Goal: Check status: Check status

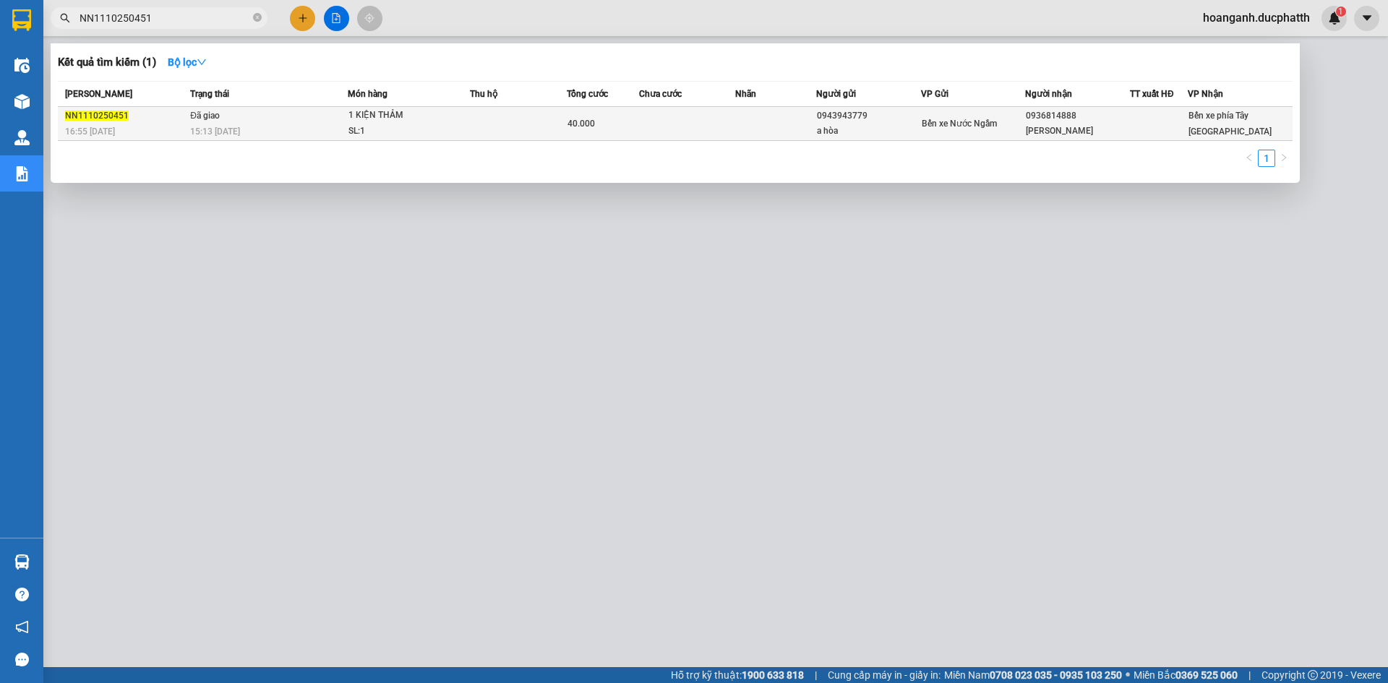
type input "NN1110250451"
click at [223, 130] on span "15:13 [DATE]" at bounding box center [215, 132] width 50 height 10
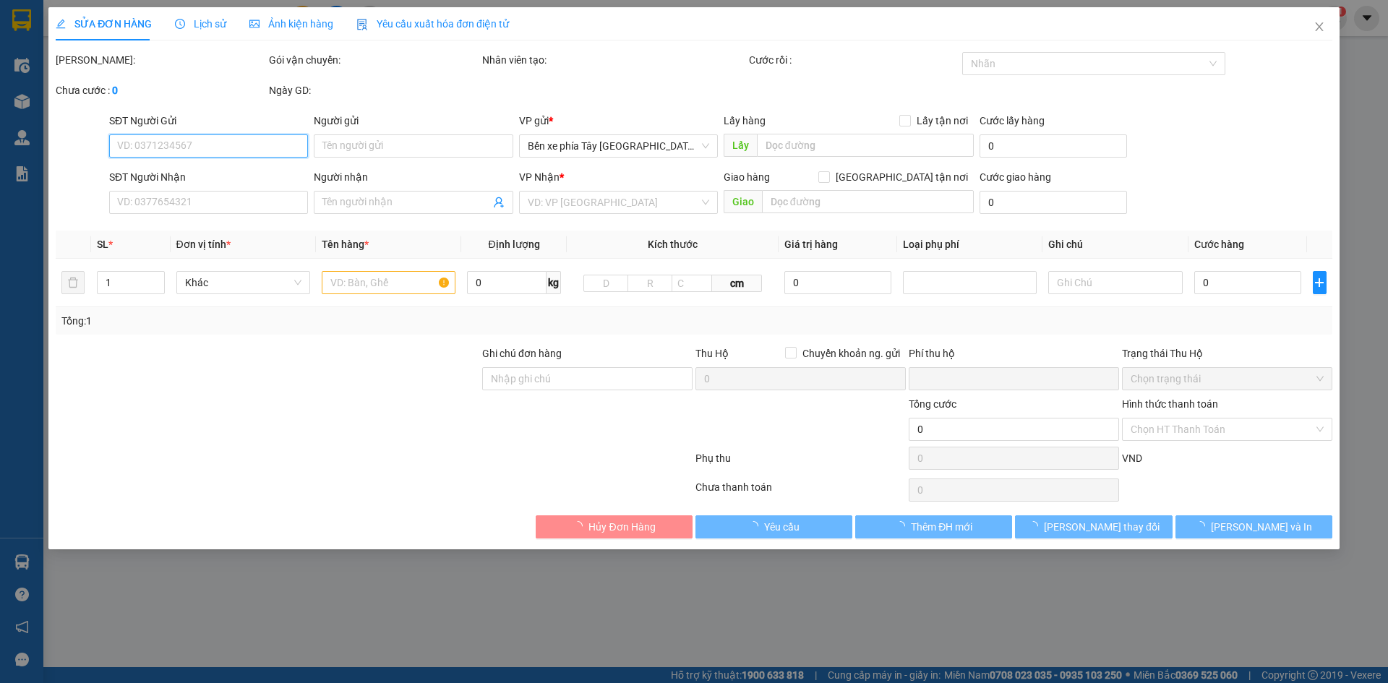
type input "0943943779"
type input "a hòa"
type input "0936814888"
type input "[PERSON_NAME]"
type input "0"
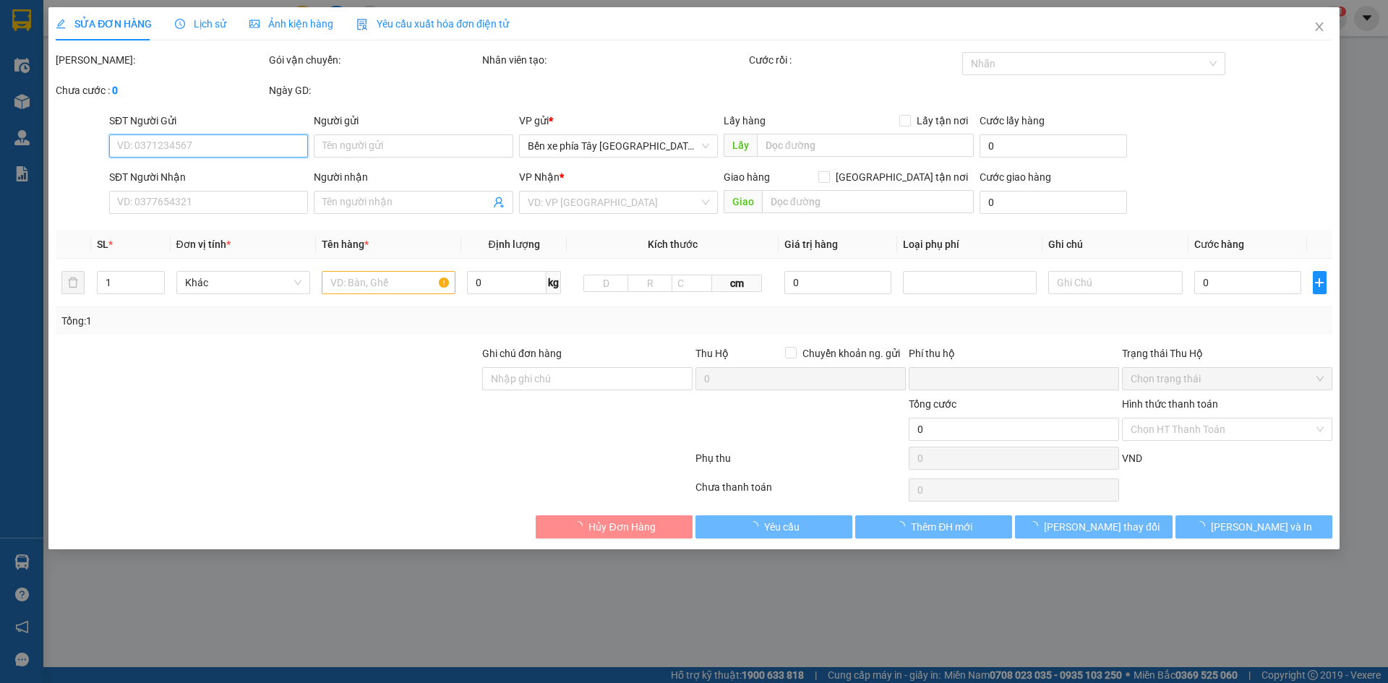
type input "40.000"
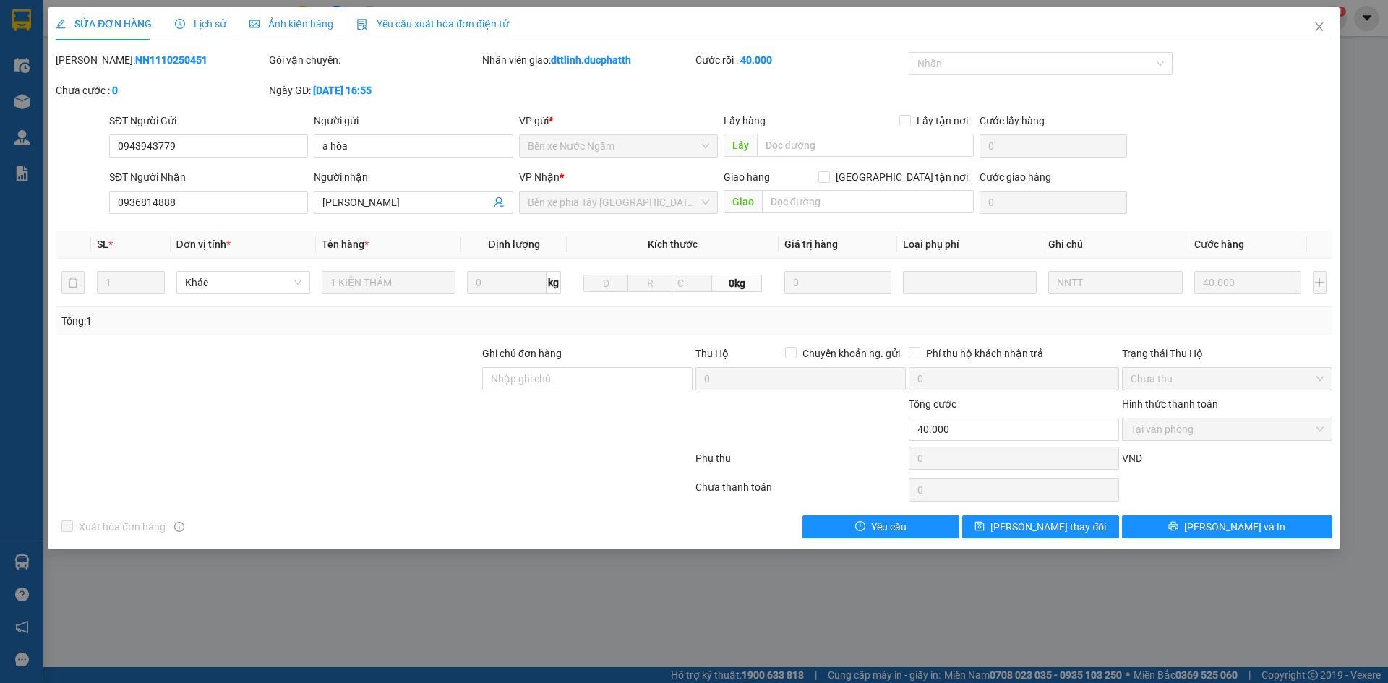
click at [192, 24] on span "Lịch sử" at bounding box center [200, 24] width 51 height 12
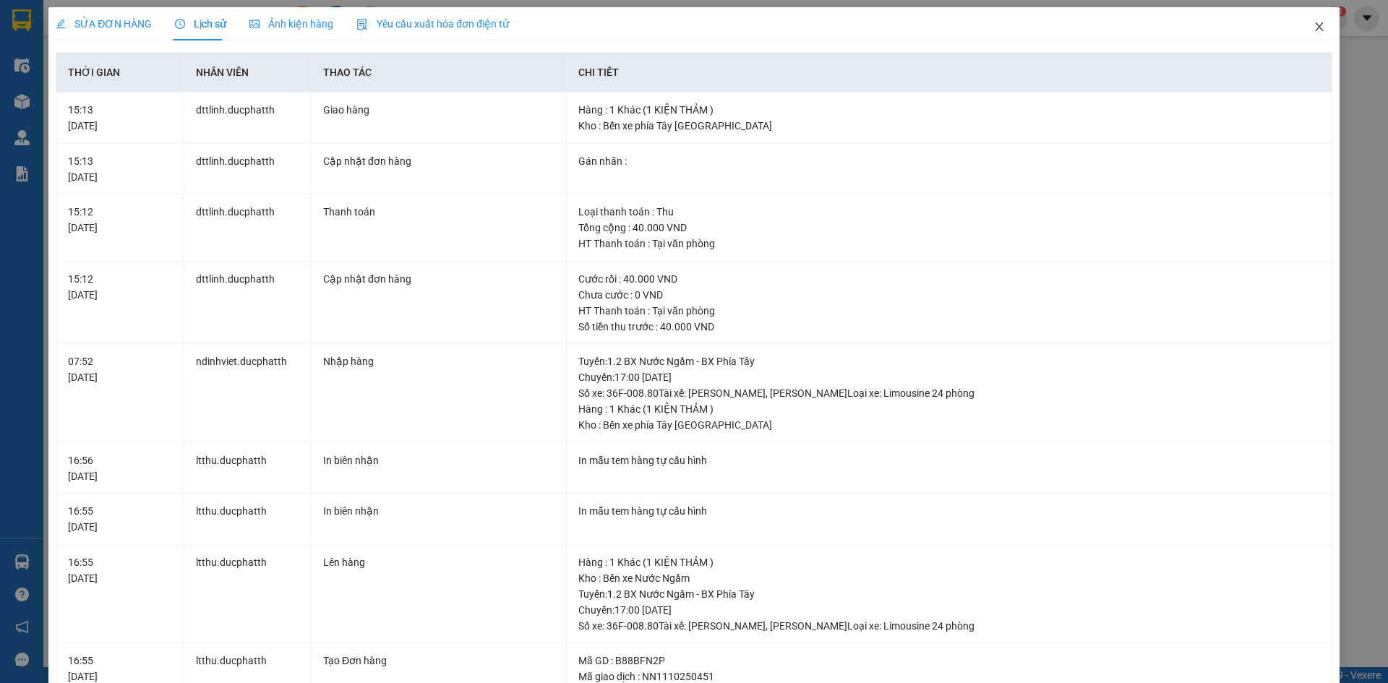
click at [1314, 28] on icon "close" at bounding box center [1320, 27] width 12 height 12
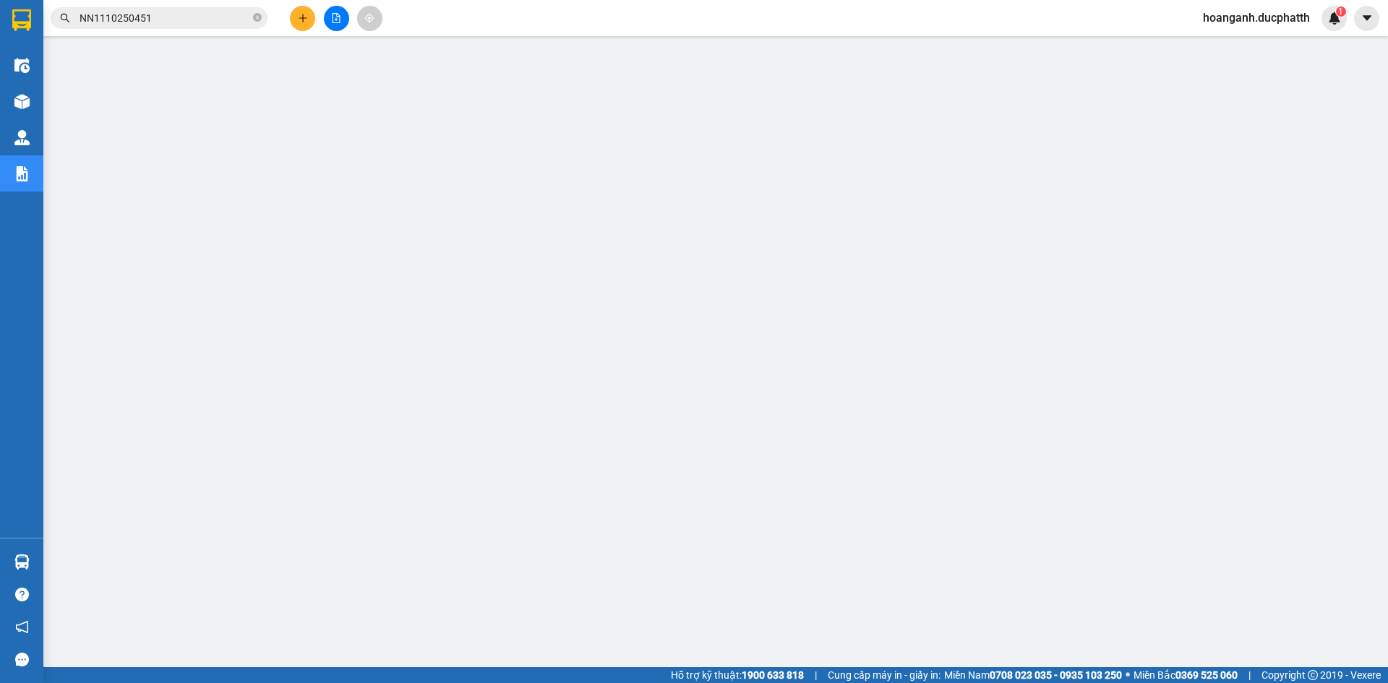
click at [174, 16] on input "NN1110250451" at bounding box center [165, 18] width 171 height 16
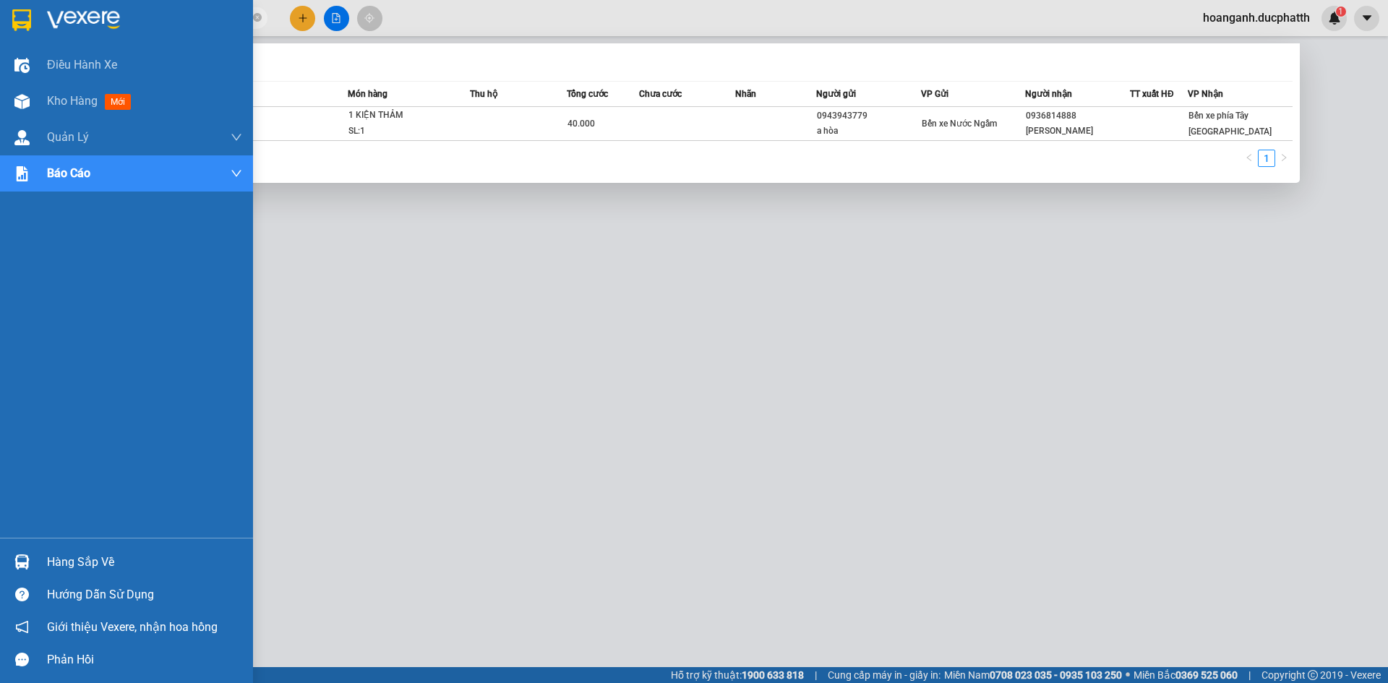
drag, startPoint x: 174, startPoint y: 16, endPoint x: 42, endPoint y: 38, distance: 134.1
click at [42, 38] on section "Kết quả tìm kiếm ( 1 ) Bộ lọc Mã ĐH Trạng thái Món hàng Thu hộ Tổng cước Chưa c…" at bounding box center [694, 341] width 1388 height 683
paste input "210250496"
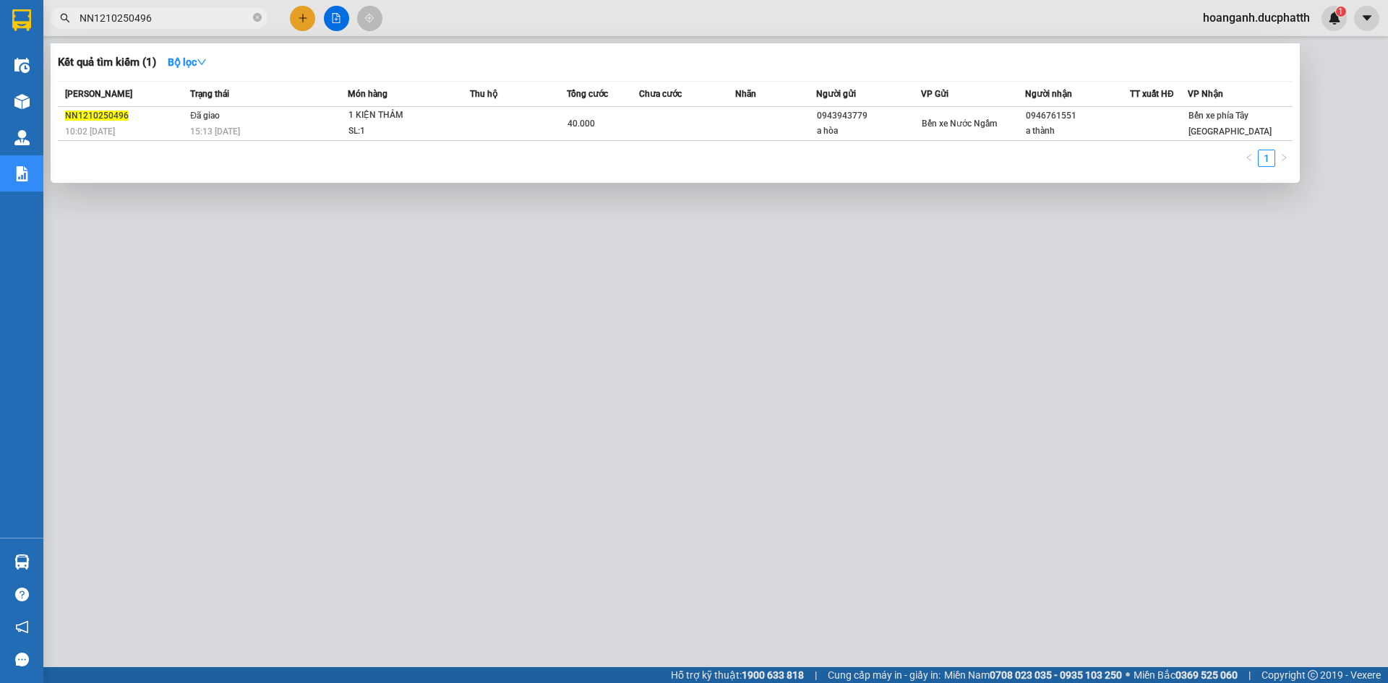
click at [182, 23] on input "NN1210250496" at bounding box center [165, 18] width 171 height 16
drag, startPoint x: 179, startPoint y: 22, endPoint x: 61, endPoint y: 21, distance: 118.6
click at [61, 21] on div "NN1210250496" at bounding box center [141, 18] width 282 height 22
paste input "text"
drag, startPoint x: 171, startPoint y: 17, endPoint x: 72, endPoint y: 35, distance: 100.7
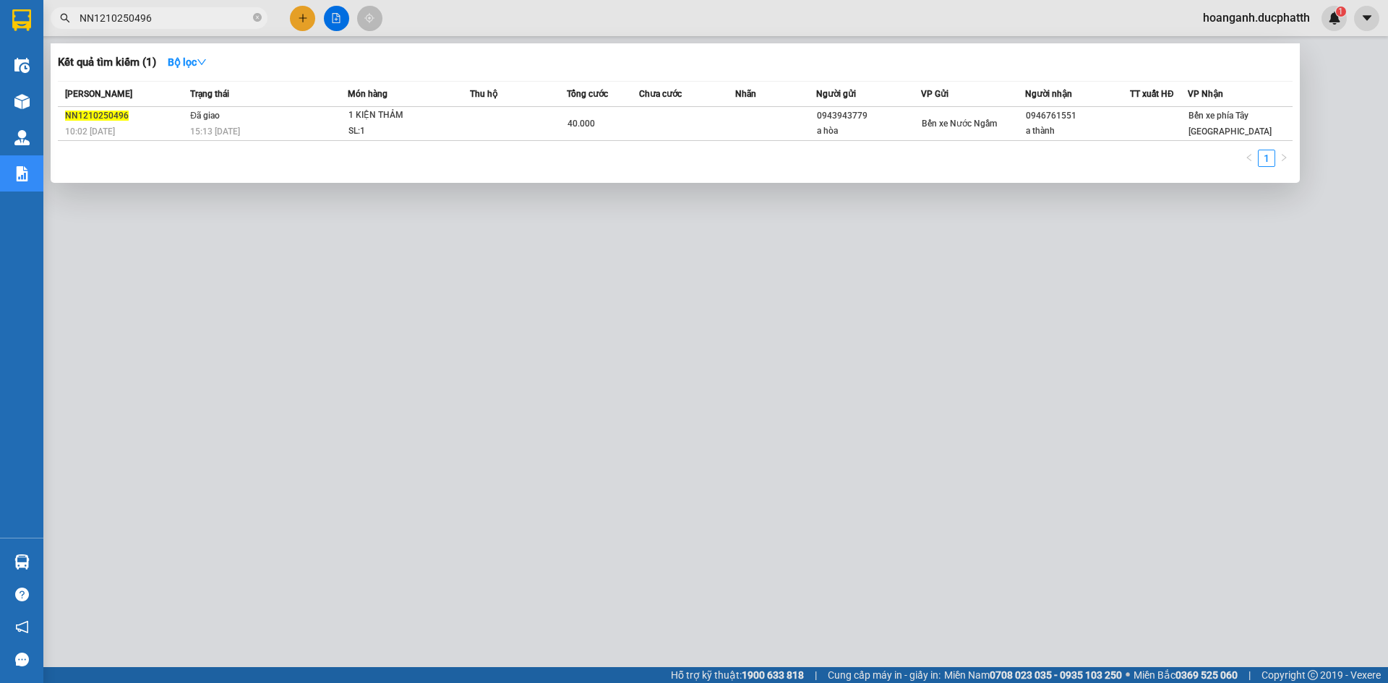
click at [72, 31] on div "Kết quả tìm kiếm ( 1 ) Bộ lọc Mã ĐH Trạng thái Món hàng Thu hộ Tổng cước Chưa c…" at bounding box center [141, 18] width 282 height 25
paste input "110250451"
drag, startPoint x: 190, startPoint y: 20, endPoint x: 70, endPoint y: 33, distance: 120.7
click at [70, 31] on div "Kết quả tìm kiếm ( 1 ) Bộ lọc Mã ĐH Trạng thái Món hàng Thu hộ Tổng cước Chưa c…" at bounding box center [141, 18] width 282 height 25
paste input "210250496"
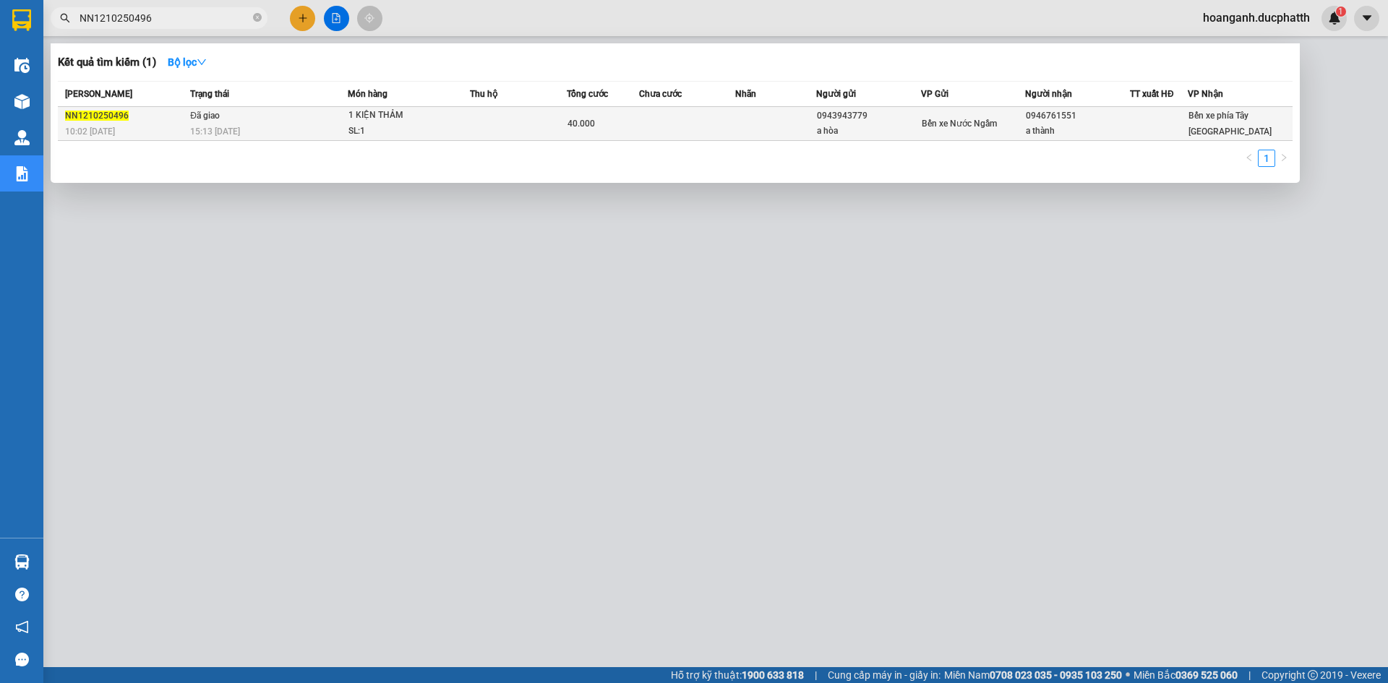
type input "NN1210250496"
click at [385, 129] on div "SL: 1" at bounding box center [402, 132] width 108 height 16
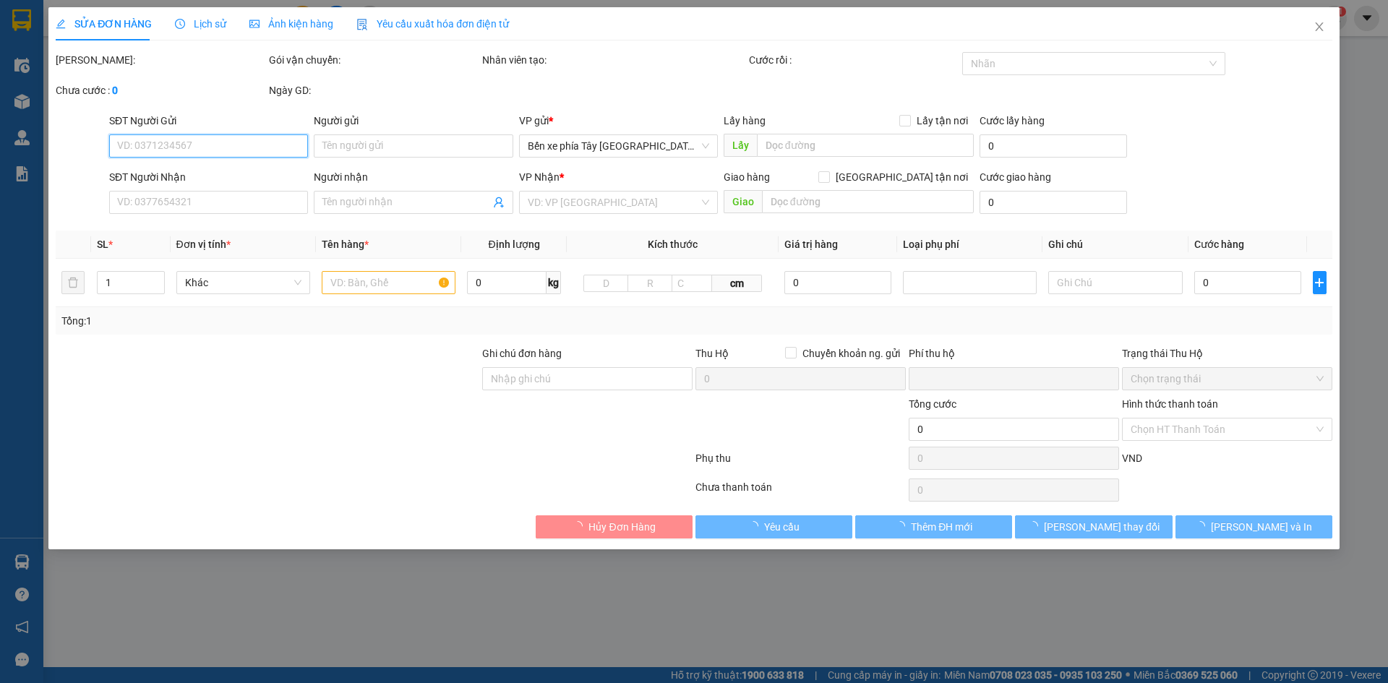
type input "0943943779"
type input "a hòa"
type input "0946761551"
type input "a thành"
type input "0"
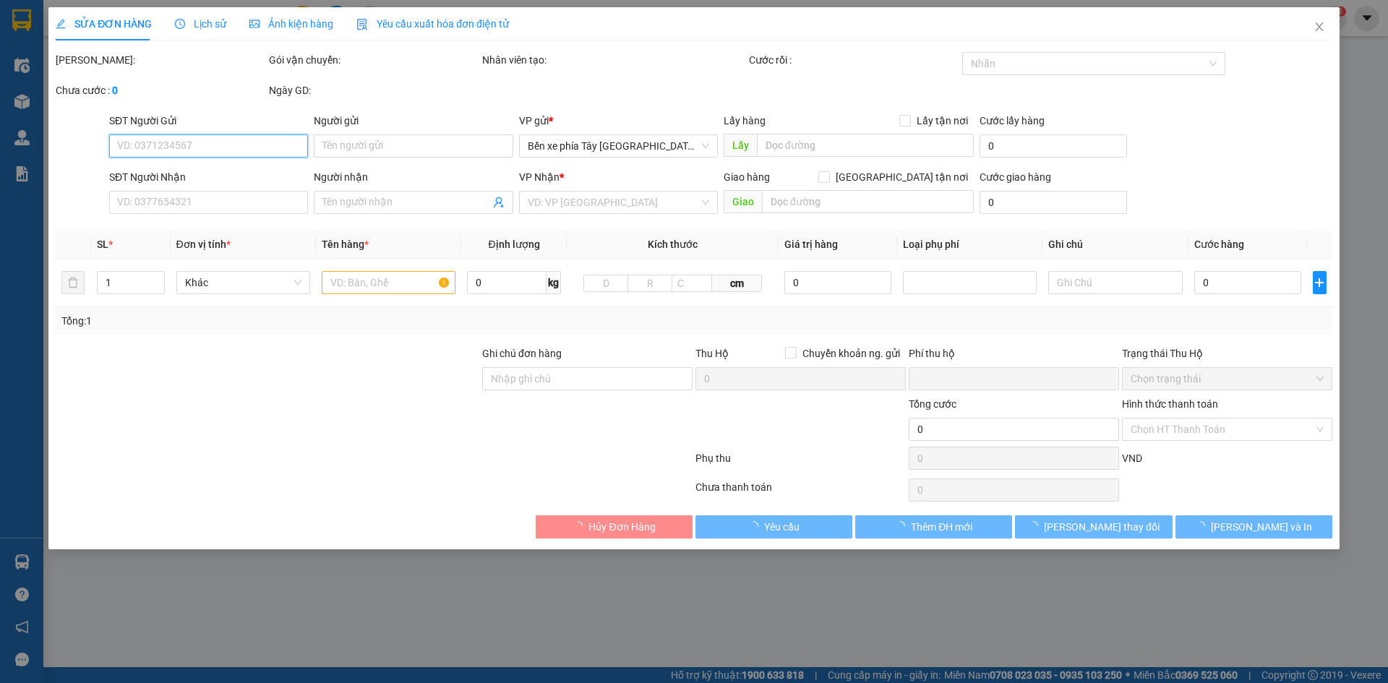
type input "40.000"
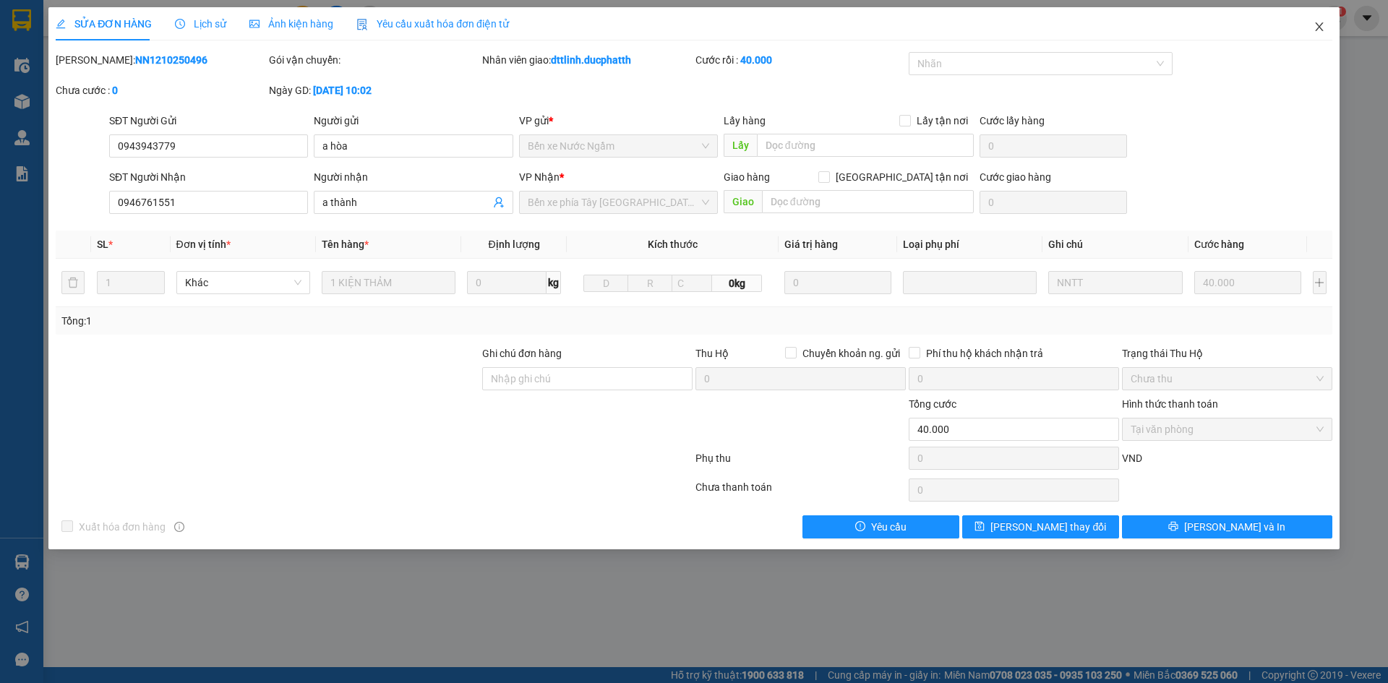
click at [1319, 30] on icon "close" at bounding box center [1320, 27] width 12 height 12
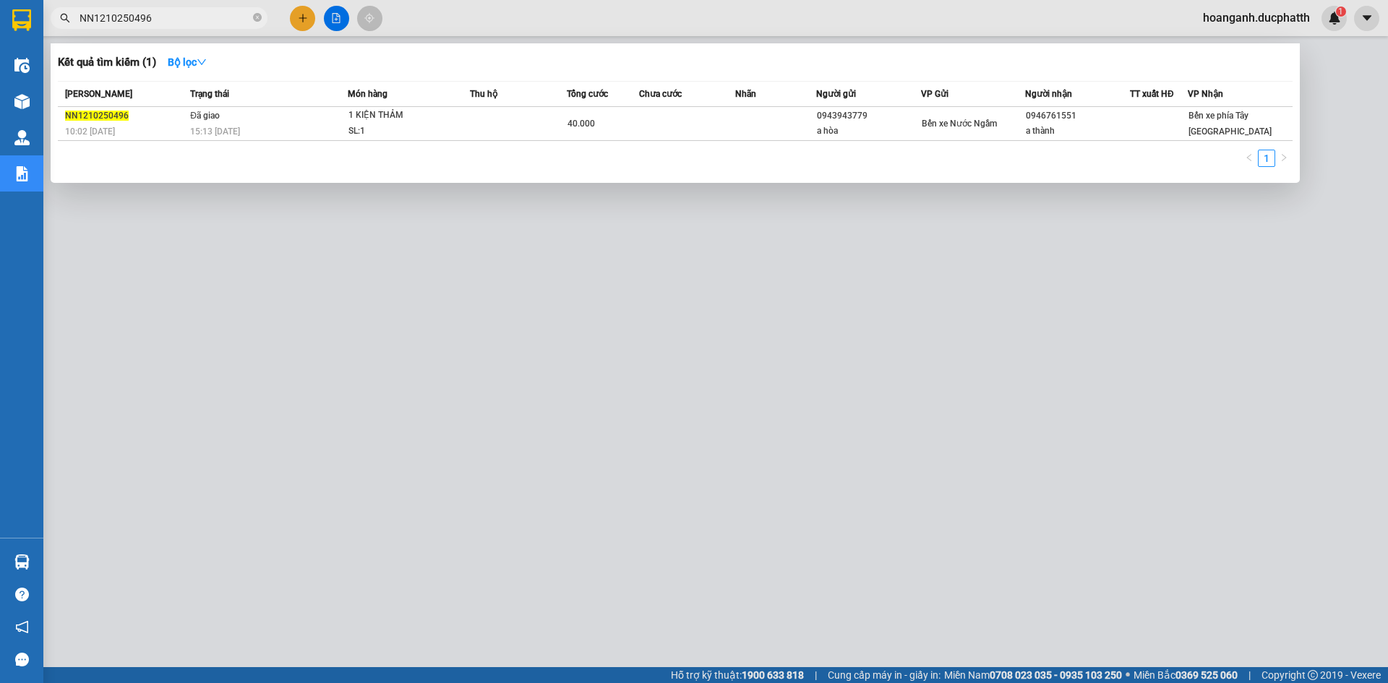
click at [155, 22] on input "NN1210250496" at bounding box center [165, 18] width 171 height 16
click at [610, 251] on div at bounding box center [694, 341] width 1388 height 683
